Goal: Task Accomplishment & Management: Use online tool/utility

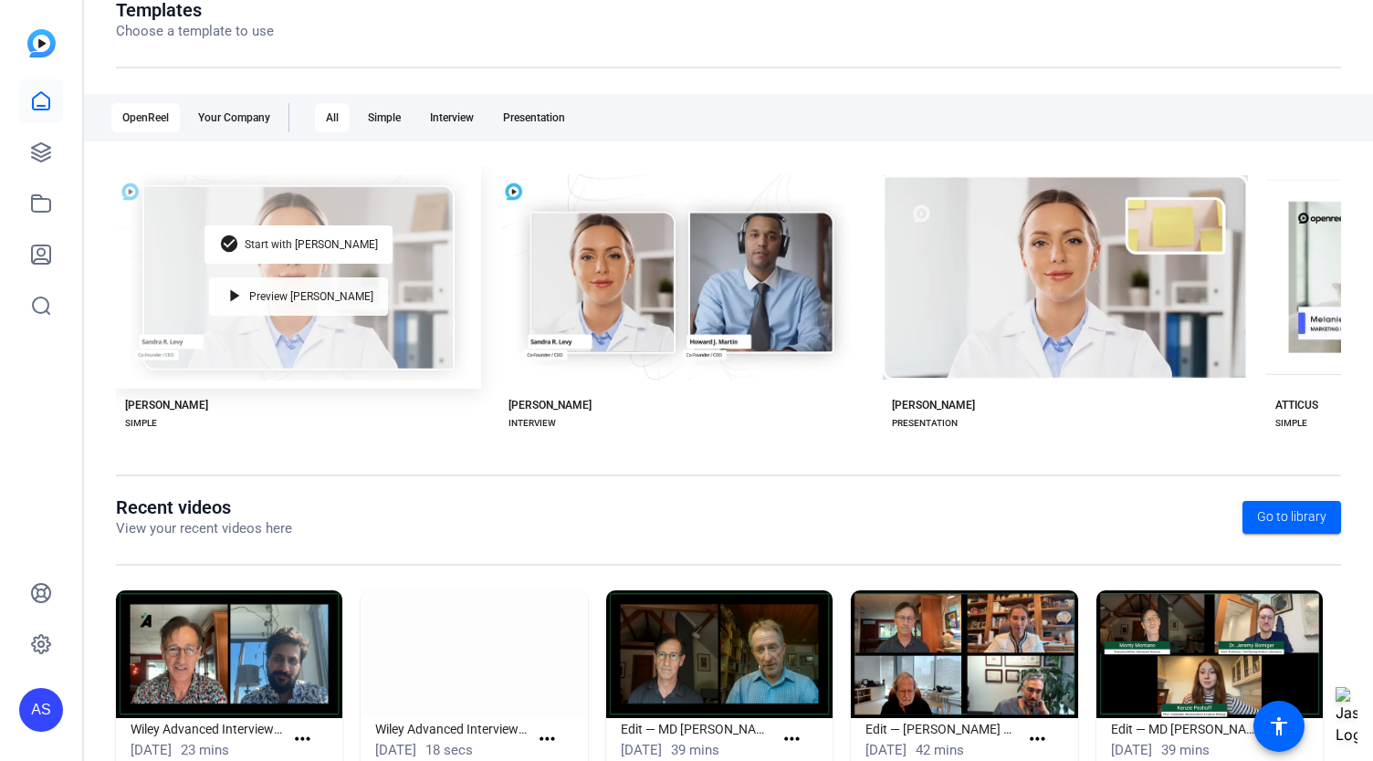
scroll to position [275, 0]
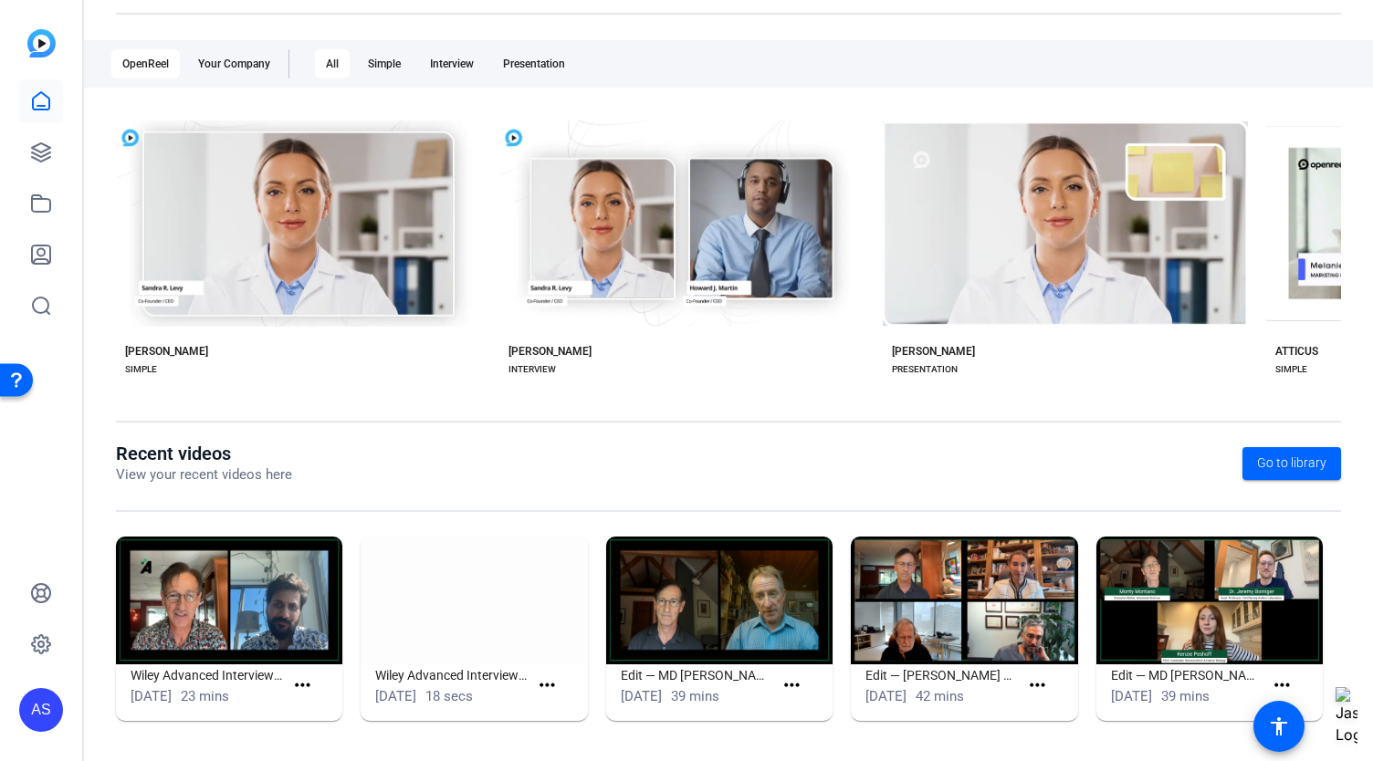
click at [230, 607] on img at bounding box center [229, 601] width 226 height 128
click at [201, 681] on h1 "Wiley Advanced Interview (51717)" at bounding box center [207, 676] width 153 height 22
click at [305, 676] on mat-icon "more_horiz" at bounding box center [302, 686] width 23 height 23
click at [315, 707] on span "View" at bounding box center [340, 711] width 73 height 22
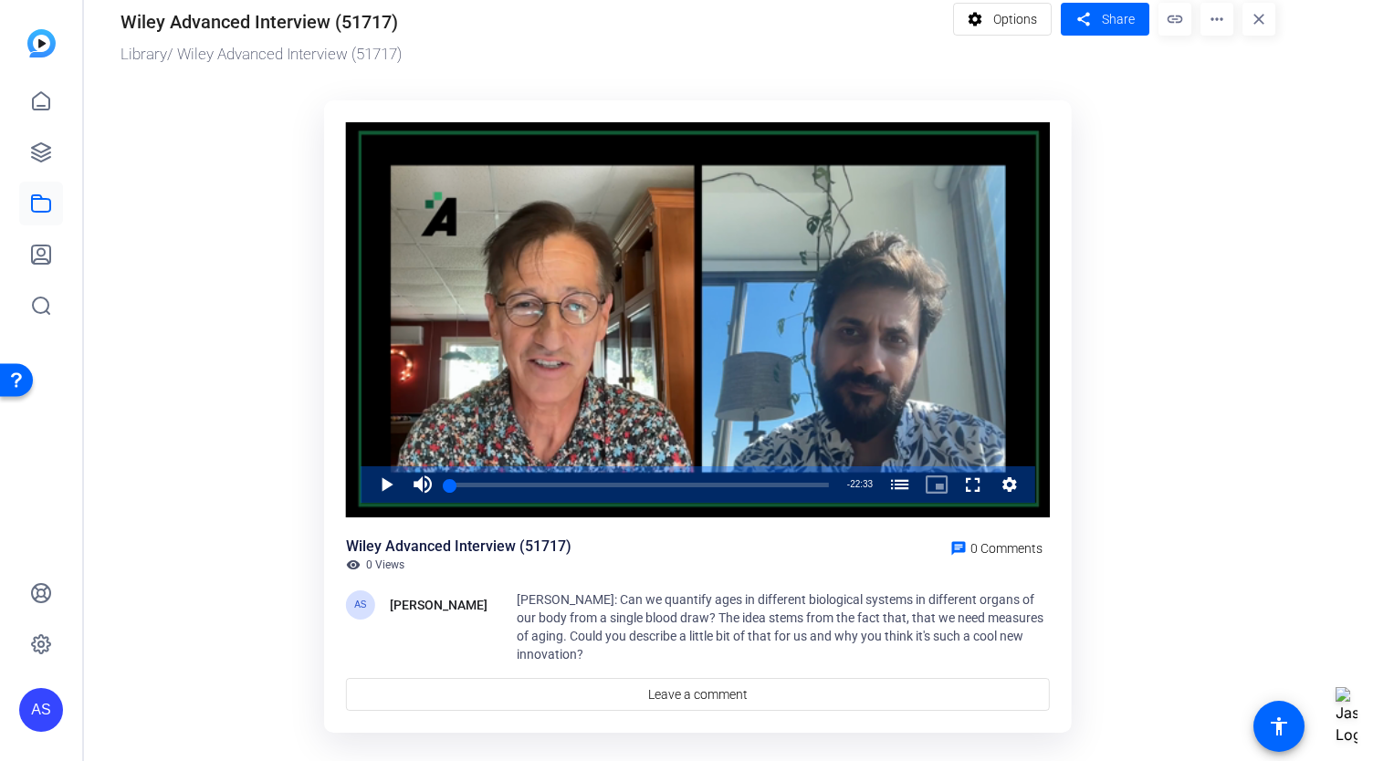
scroll to position [46, 0]
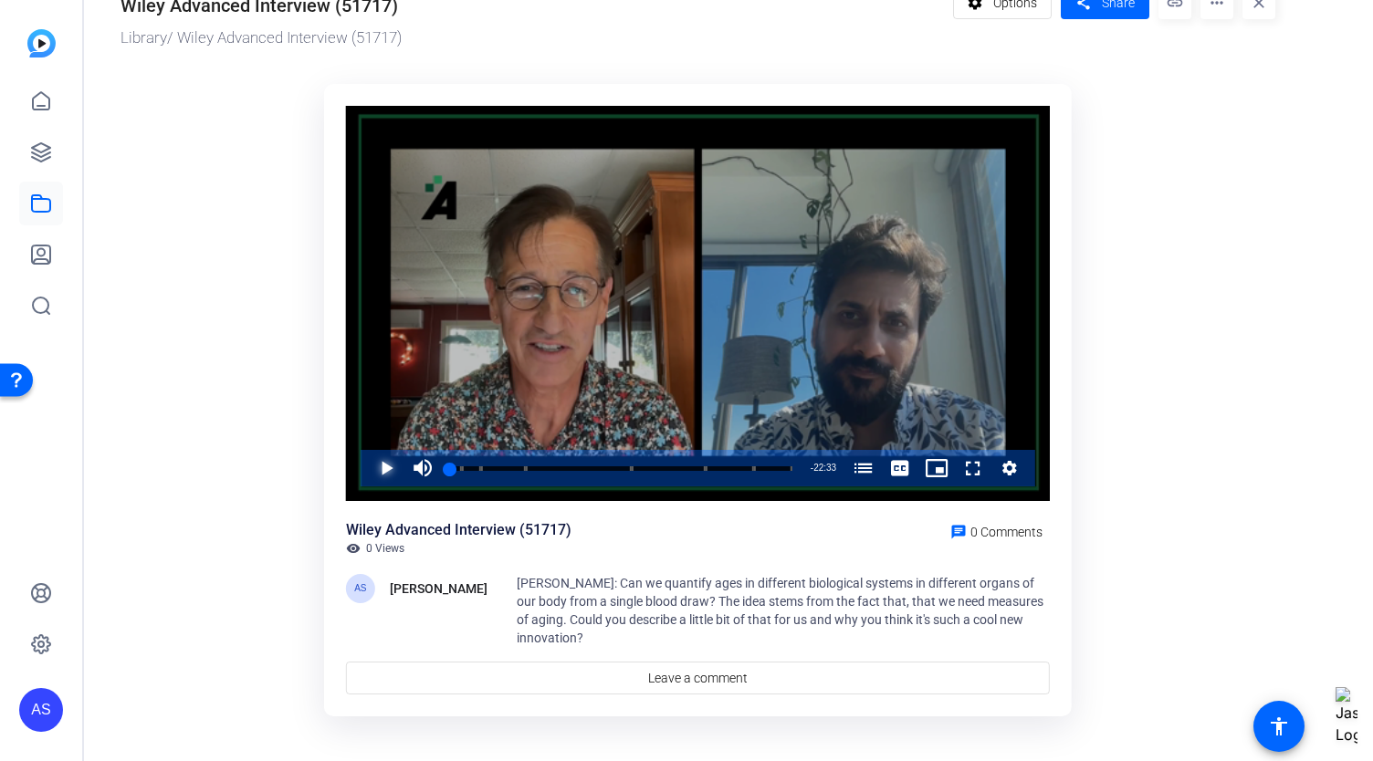
click at [368, 470] on span "Video Player" at bounding box center [368, 468] width 0 height 37
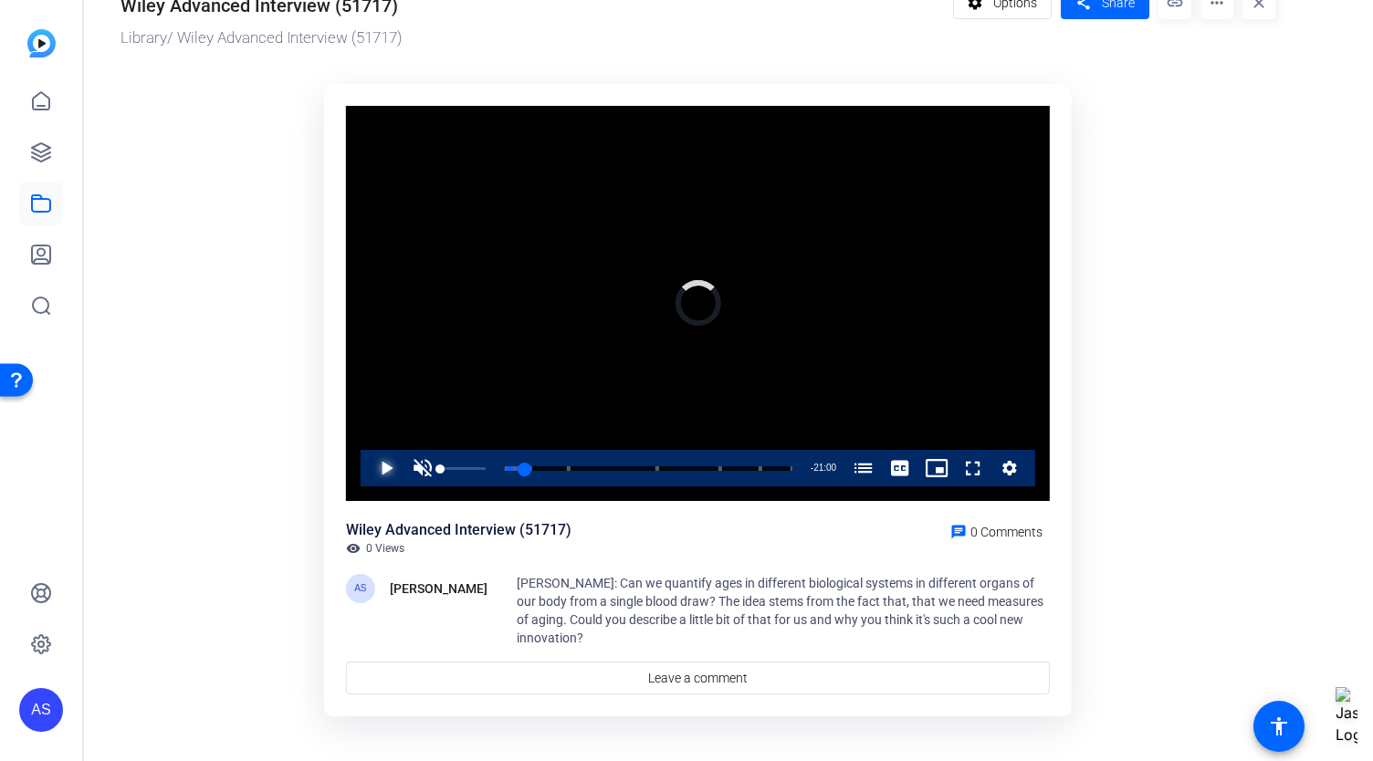
drag, startPoint x: 498, startPoint y: 466, endPoint x: 410, endPoint y: 468, distance: 88.6
click at [410, 468] on div "Play Unmute 0% Current Time 1:33 / Duration 22:33 Loaded : 0.00% 00:00 01:33 A …" at bounding box center [698, 468] width 675 height 37
click at [368, 469] on span "Video Player" at bounding box center [368, 468] width 0 height 37
click at [368, 465] on span "Video Player" at bounding box center [368, 468] width 0 height 37
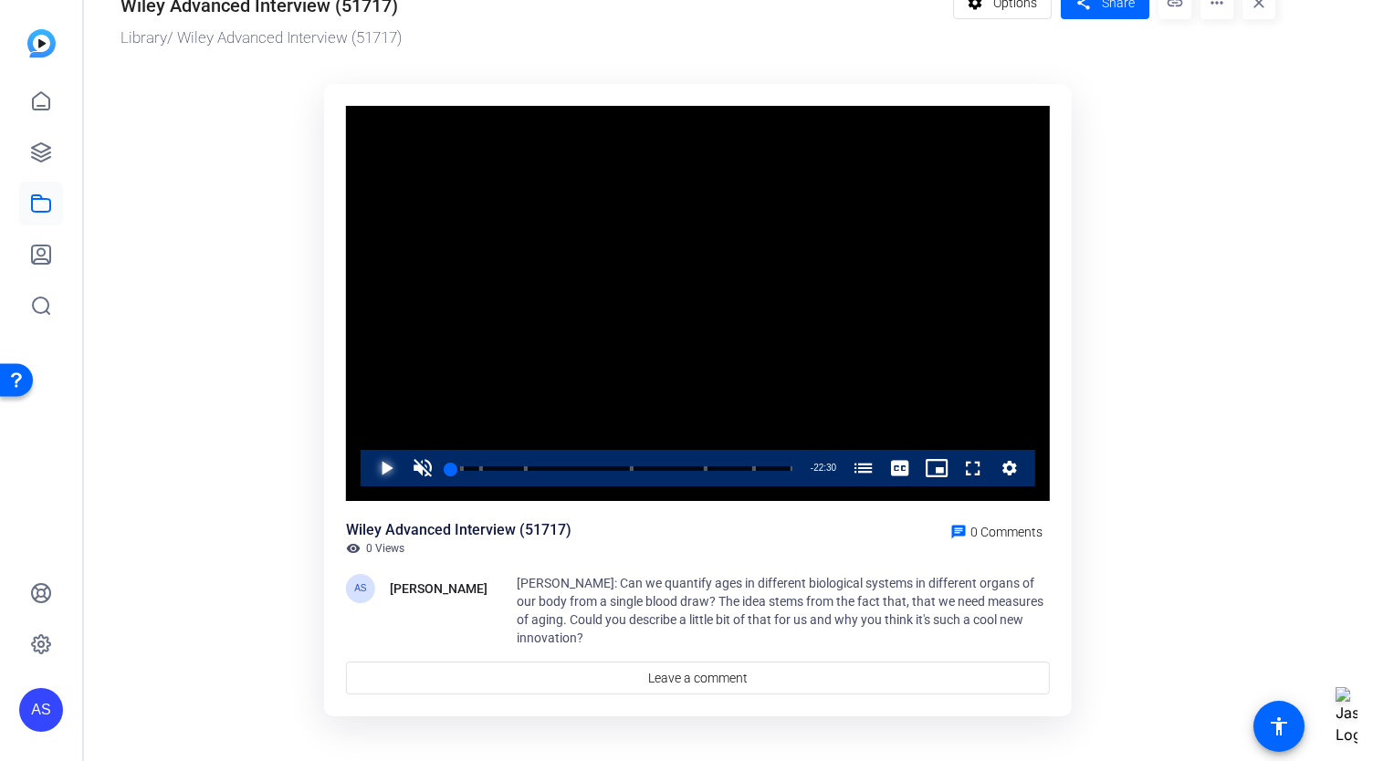
click at [368, 471] on span "Video Player" at bounding box center [368, 468] width 0 height 37
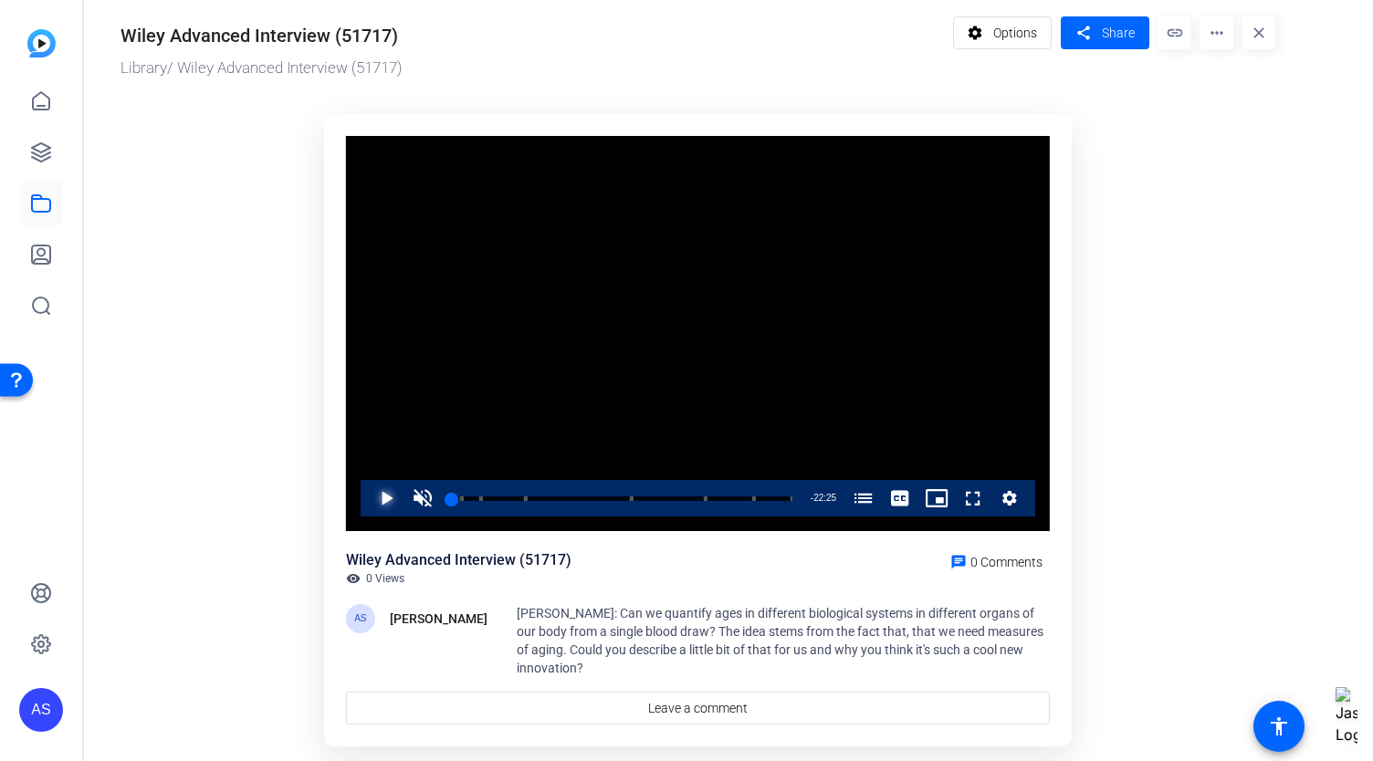
scroll to position [0, 0]
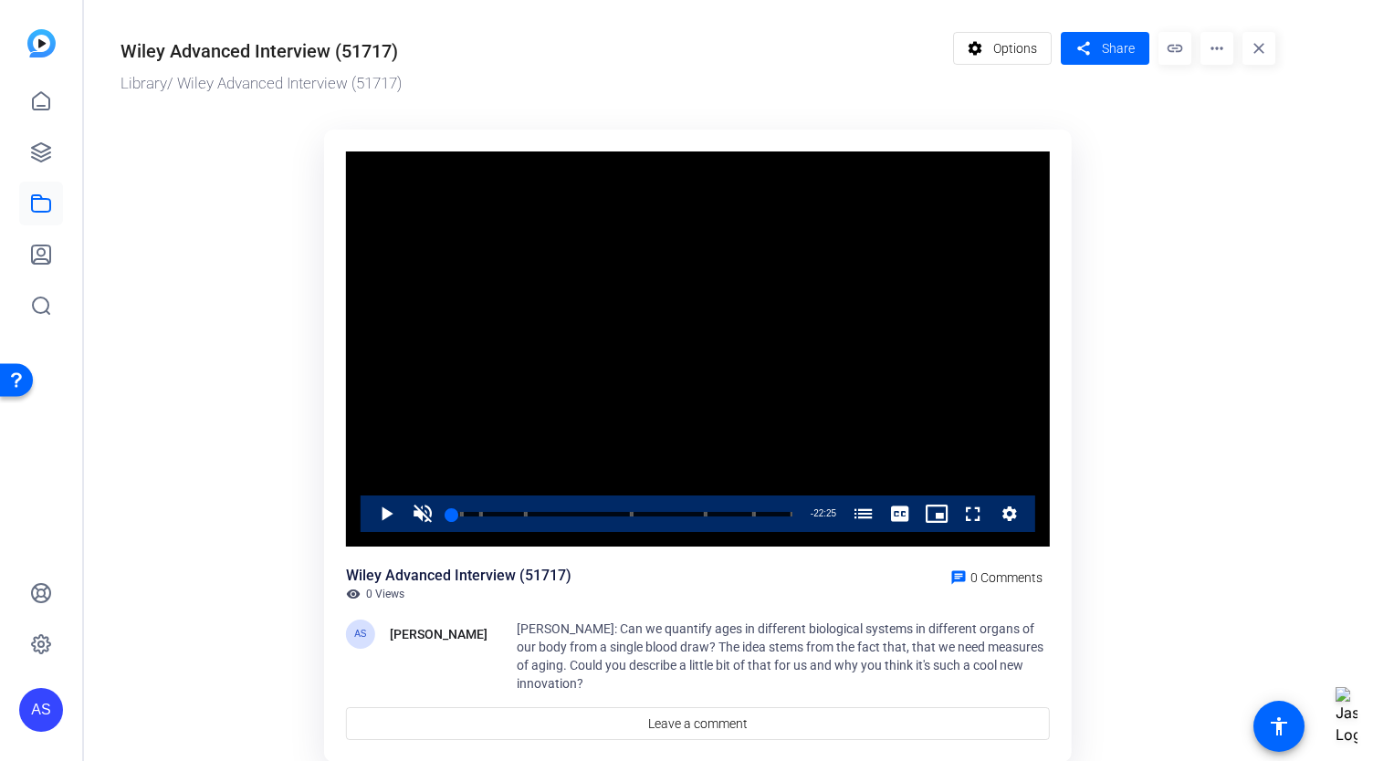
click at [1226, 43] on mat-icon "more_horiz" at bounding box center [1216, 48] width 33 height 33
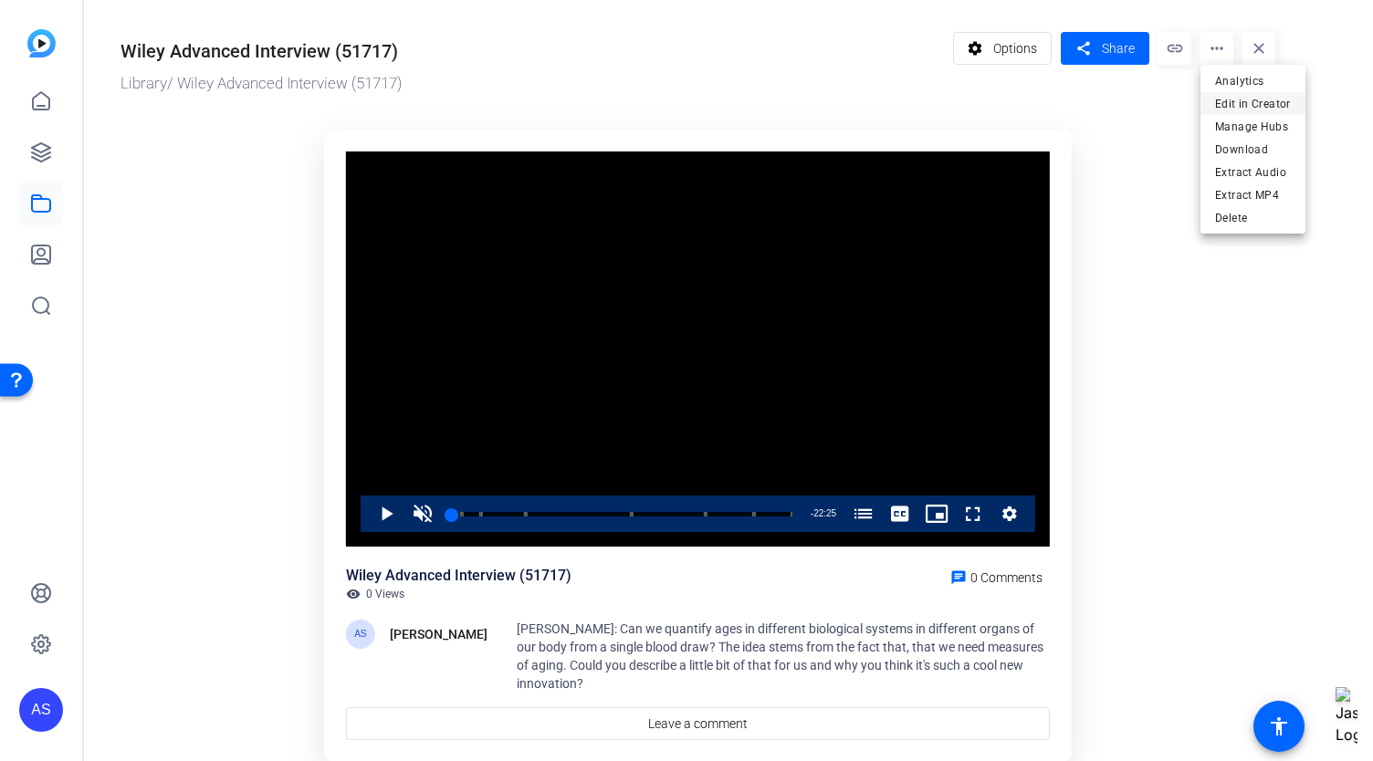
click at [1229, 105] on span "Edit in Creator" at bounding box center [1253, 104] width 76 height 22
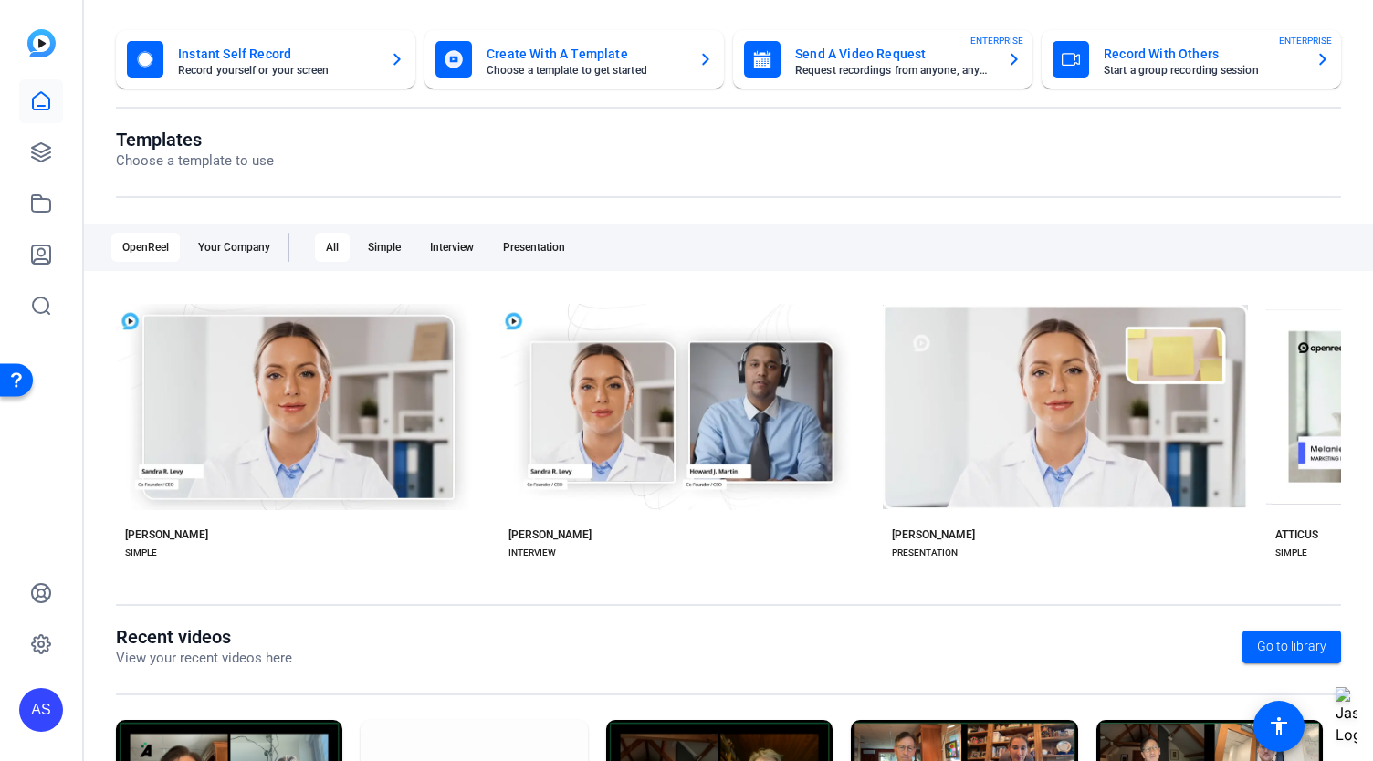
scroll to position [275, 0]
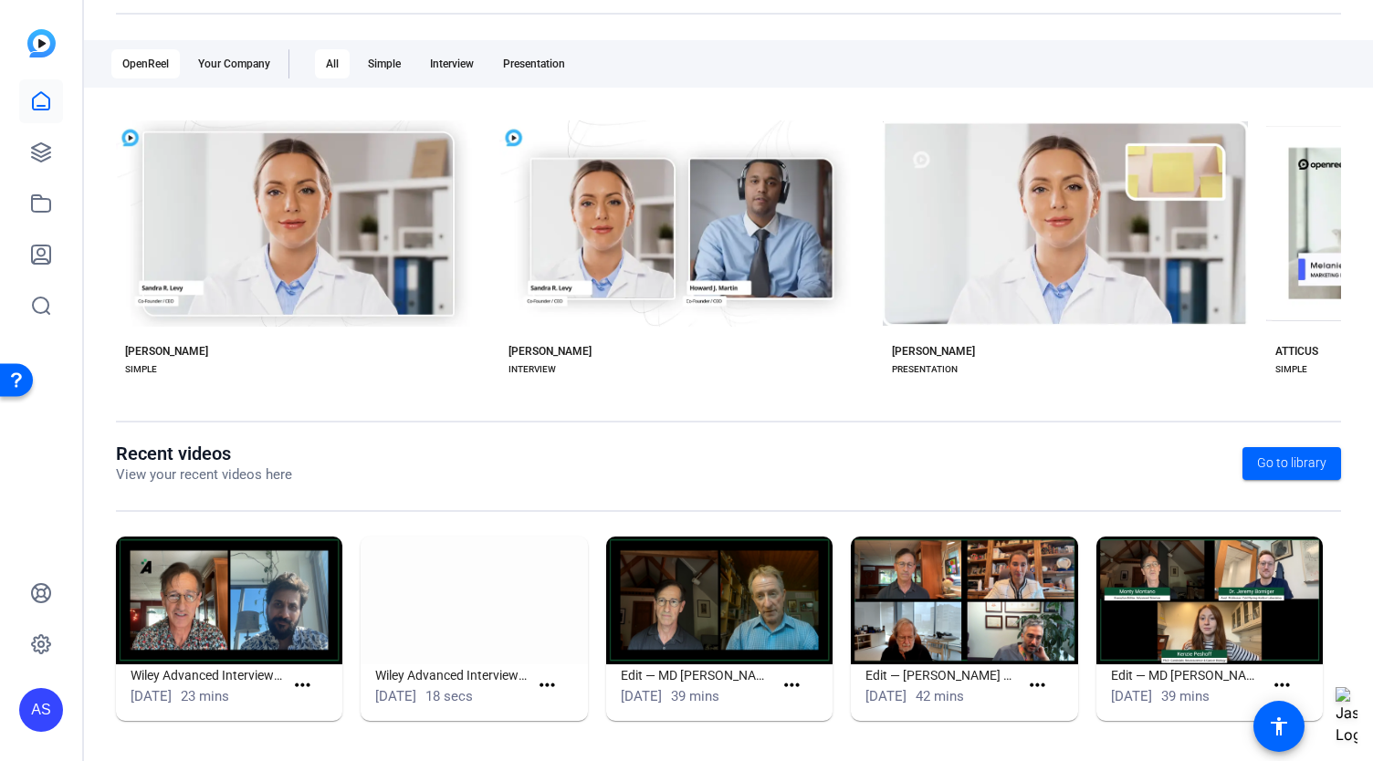
click at [278, 582] on img at bounding box center [229, 601] width 226 height 128
click at [267, 618] on img at bounding box center [229, 601] width 226 height 128
click at [303, 675] on mat-icon "more_horiz" at bounding box center [302, 686] width 23 height 23
click at [308, 711] on span "View" at bounding box center [340, 711] width 73 height 22
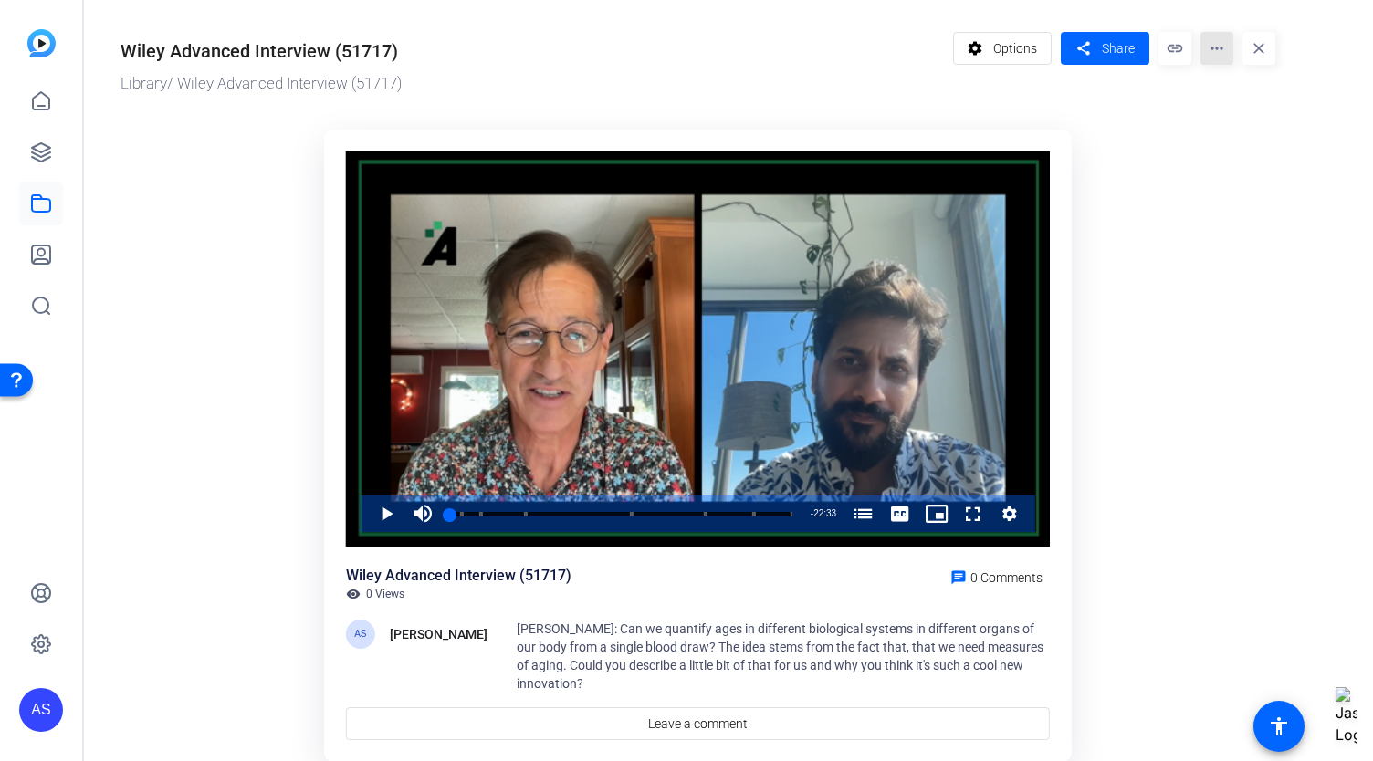
click at [1209, 52] on mat-icon "more_horiz" at bounding box center [1216, 48] width 33 height 33
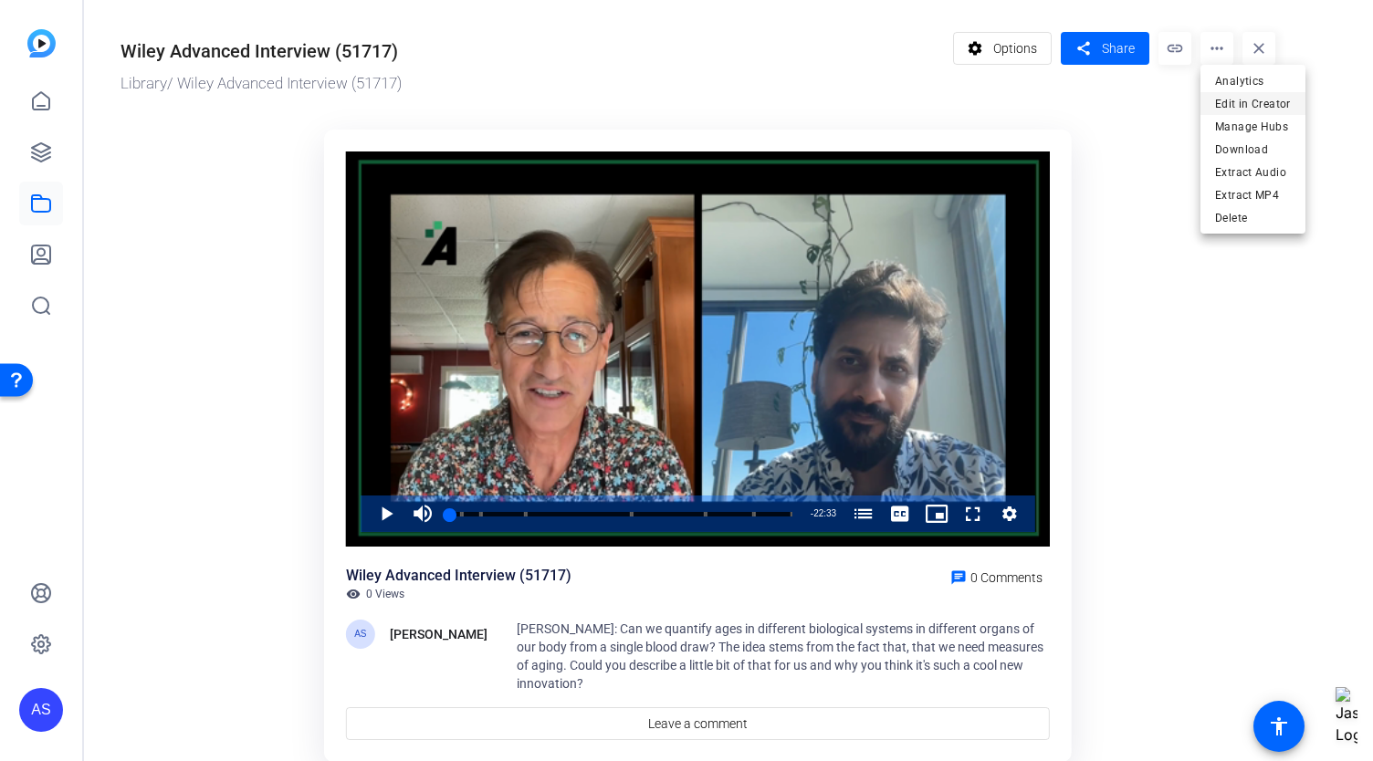
click at [1229, 100] on span "Edit in Creator" at bounding box center [1253, 104] width 76 height 22
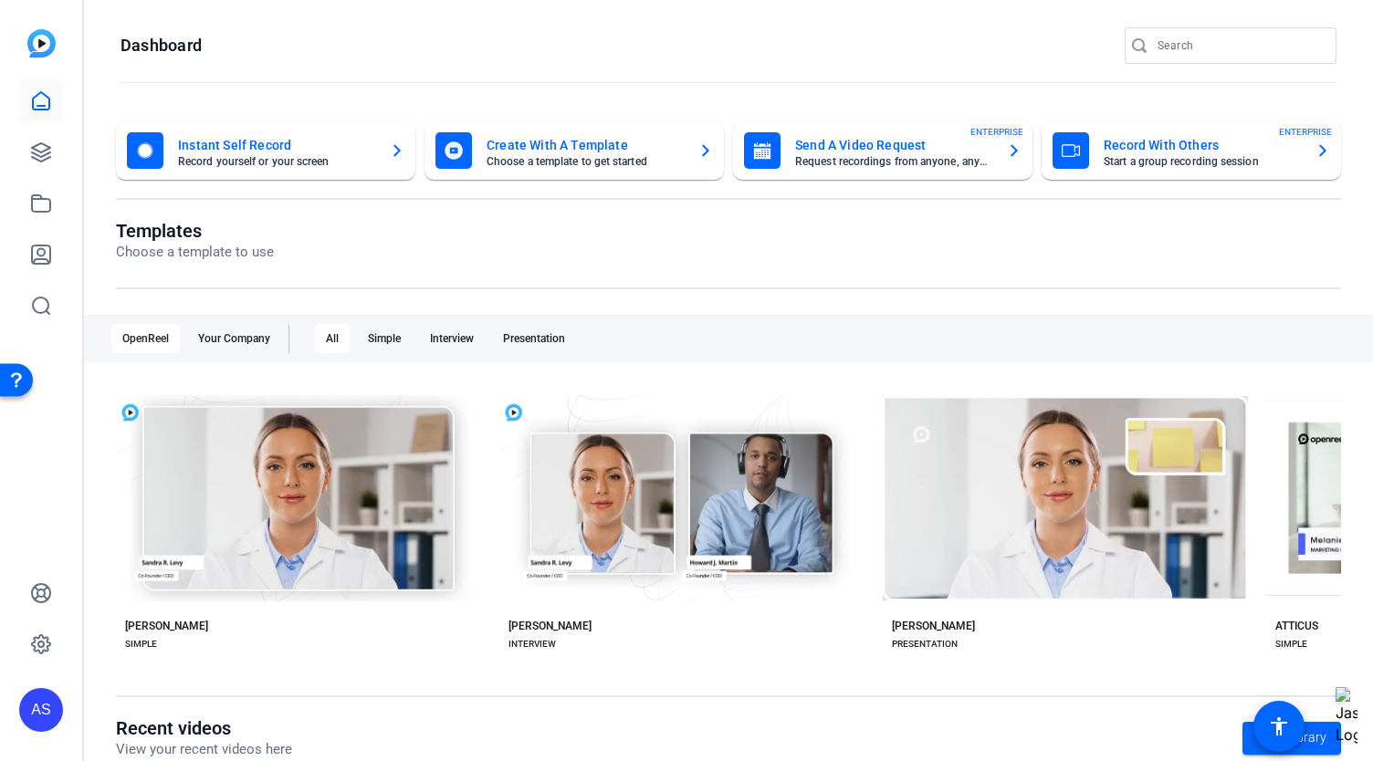
scroll to position [275, 0]
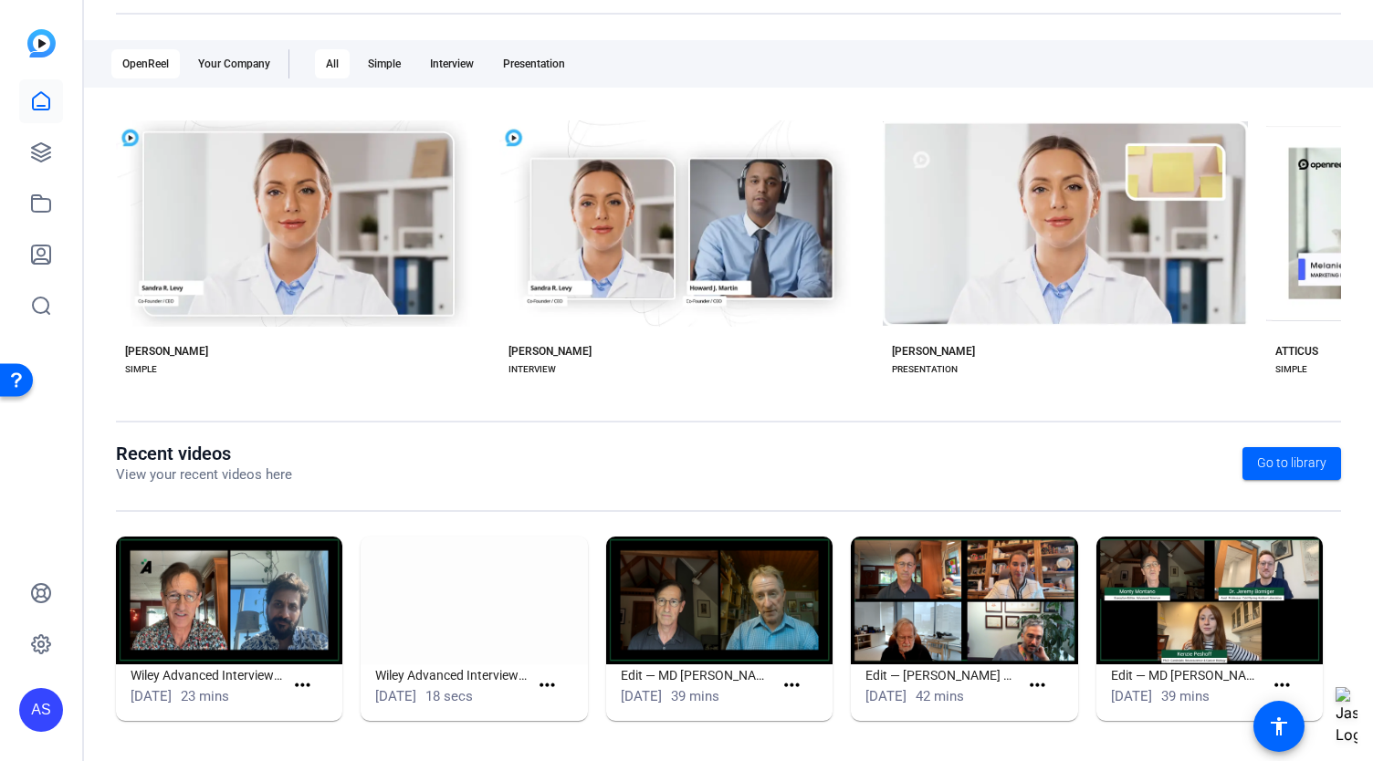
click at [223, 620] on img at bounding box center [229, 601] width 226 height 128
click at [219, 592] on img at bounding box center [229, 601] width 226 height 128
click at [293, 682] on mat-icon "more_horiz" at bounding box center [302, 686] width 23 height 23
click at [320, 713] on span "View" at bounding box center [340, 711] width 73 height 22
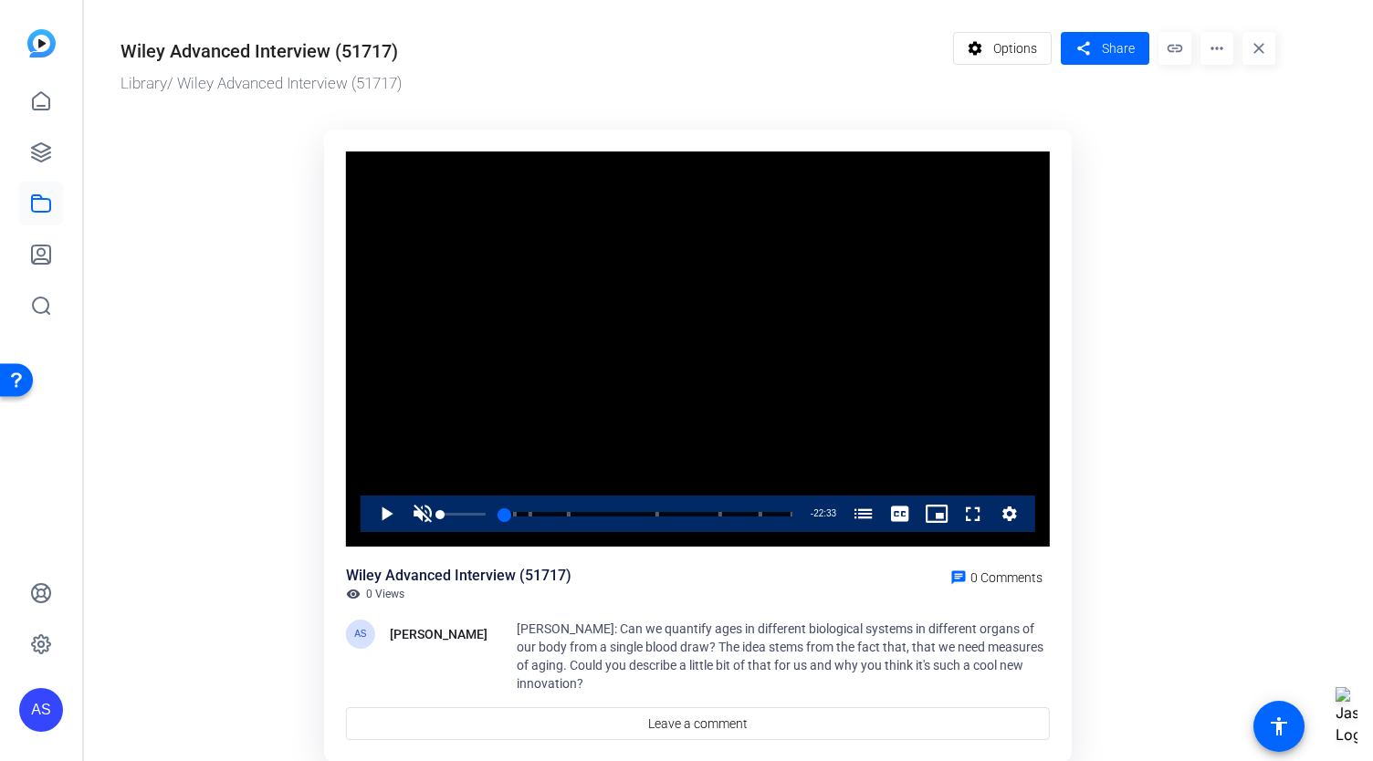
drag, startPoint x: 454, startPoint y: 514, endPoint x: 431, endPoint y: 514, distance: 22.8
click at [431, 514] on div "Play Unmute 0% Current Time 0:00 / Duration 22:33 Loaded : 0.82% 00:03 00:00 A …" at bounding box center [698, 514] width 675 height 37
click at [450, 514] on div "00:18" at bounding box center [450, 514] width 0 height 5
